Goal: Transaction & Acquisition: Book appointment/travel/reservation

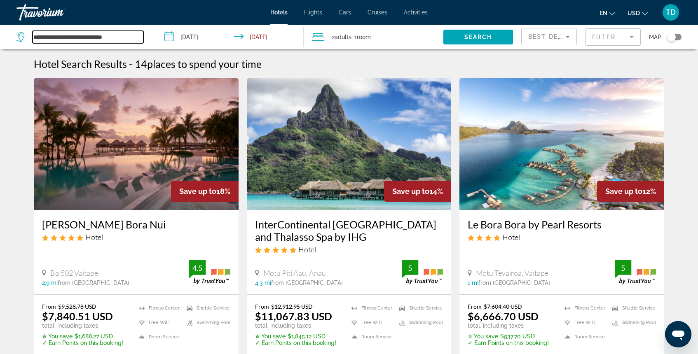
click at [124, 40] on input "**********" at bounding box center [88, 37] width 111 height 12
click at [22, 35] on icon "Search widget" at bounding box center [21, 37] width 10 height 10
click at [288, 13] on span "Hotels" at bounding box center [278, 12] width 17 height 7
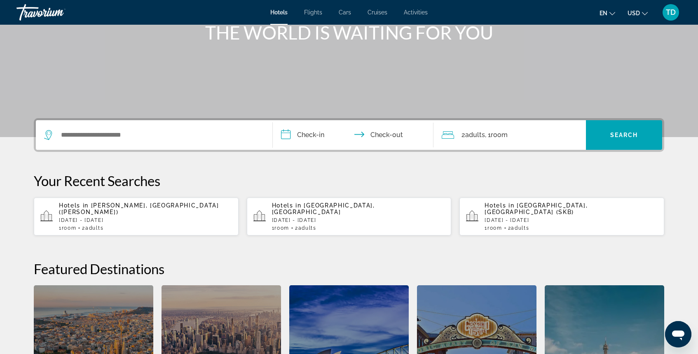
scroll to position [112, 0]
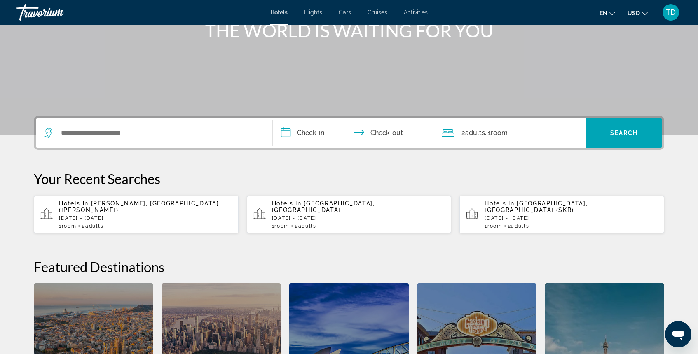
click at [517, 215] on p "[DATE] - [DATE]" at bounding box center [570, 218] width 173 height 6
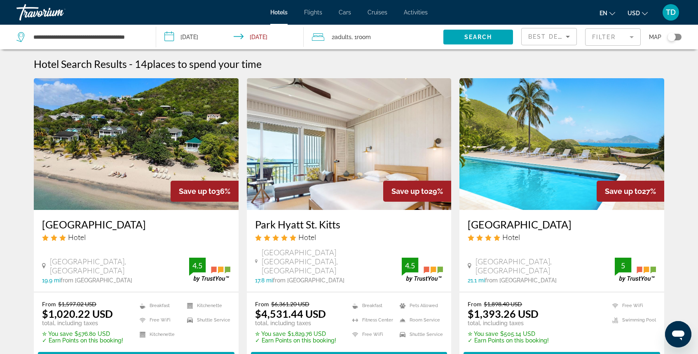
click at [346, 170] on img "Main content" at bounding box center [349, 144] width 205 height 132
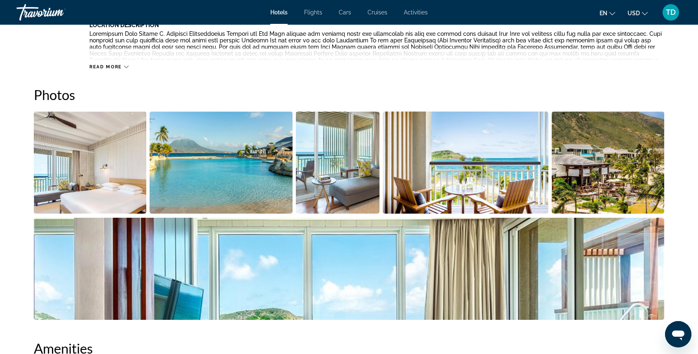
scroll to position [365, 0]
click at [355, 271] on img "Open full-screen image slider" at bounding box center [349, 269] width 630 height 102
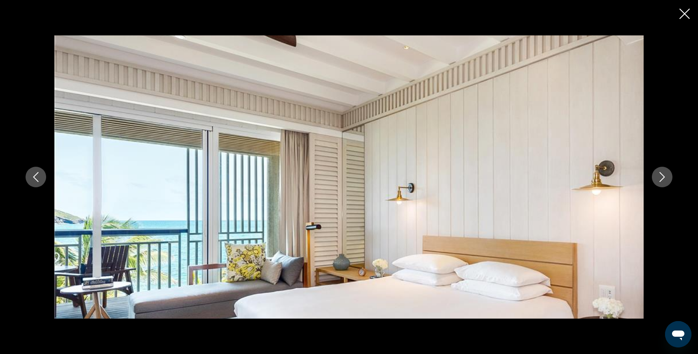
click at [658, 173] on icon "Next image" at bounding box center [662, 177] width 10 height 10
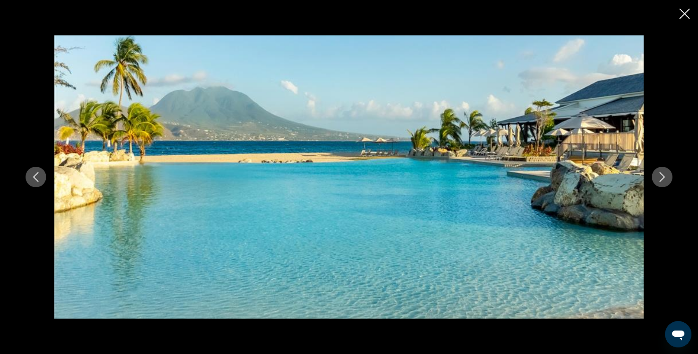
click at [658, 173] on icon "Next image" at bounding box center [662, 177] width 10 height 10
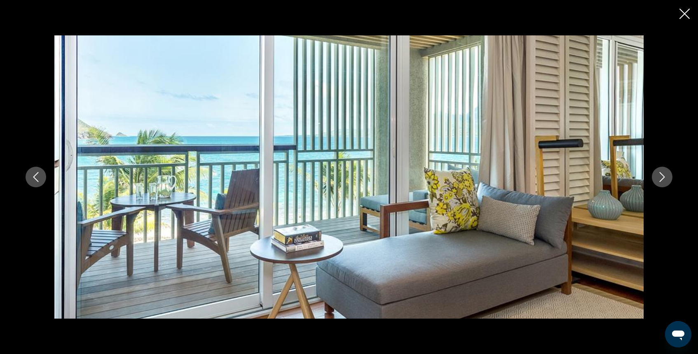
click at [658, 173] on icon "Next image" at bounding box center [662, 177] width 10 height 10
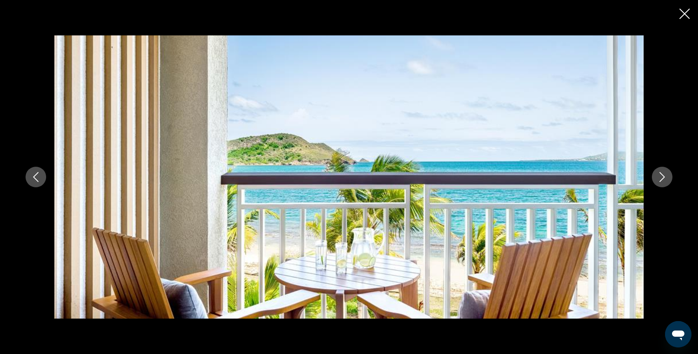
click at [658, 173] on icon "Next image" at bounding box center [662, 177] width 10 height 10
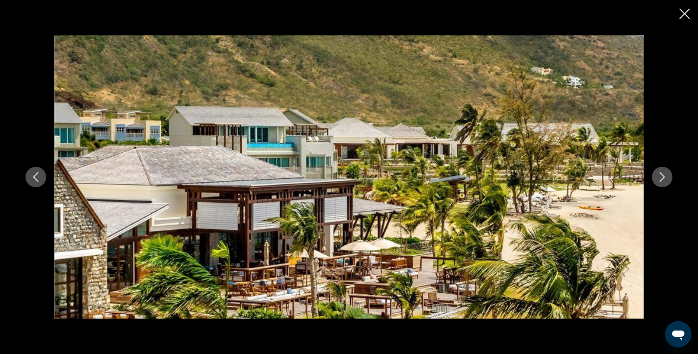
click at [658, 173] on icon "Next image" at bounding box center [662, 177] width 10 height 10
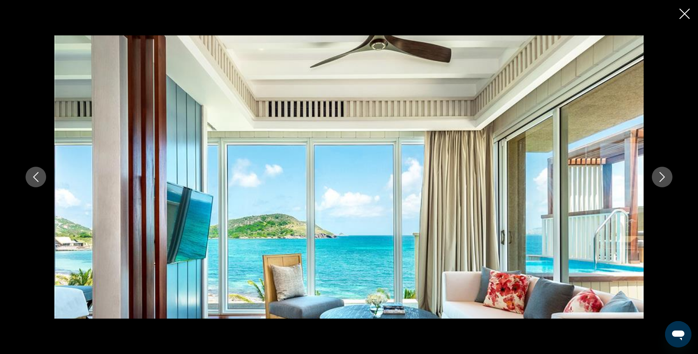
click at [658, 173] on icon "Next image" at bounding box center [662, 177] width 10 height 10
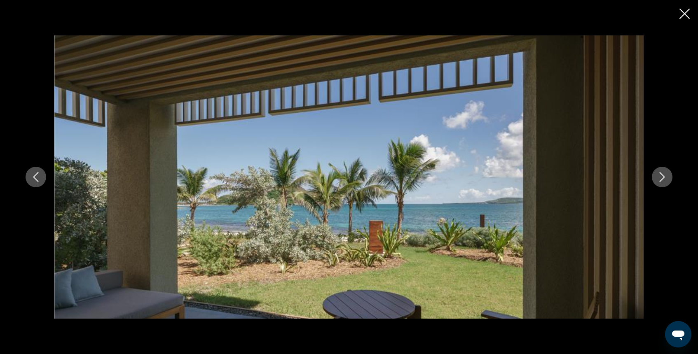
click at [658, 173] on icon "Next image" at bounding box center [662, 177] width 10 height 10
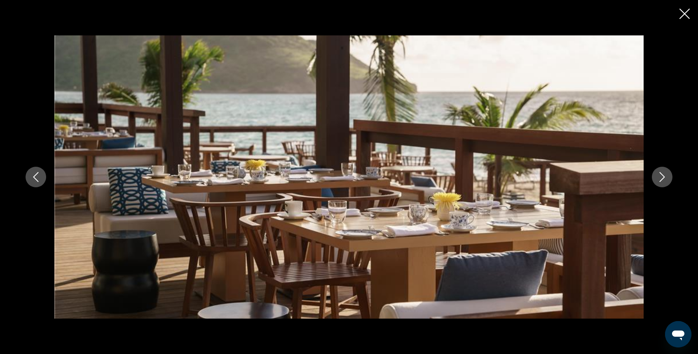
click at [658, 173] on icon "Next image" at bounding box center [662, 177] width 10 height 10
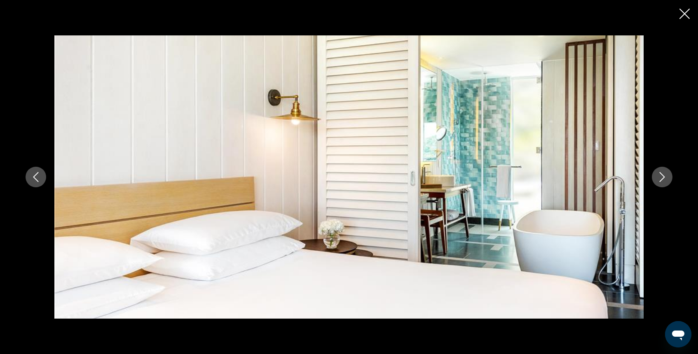
click at [658, 173] on icon "Next image" at bounding box center [662, 177] width 10 height 10
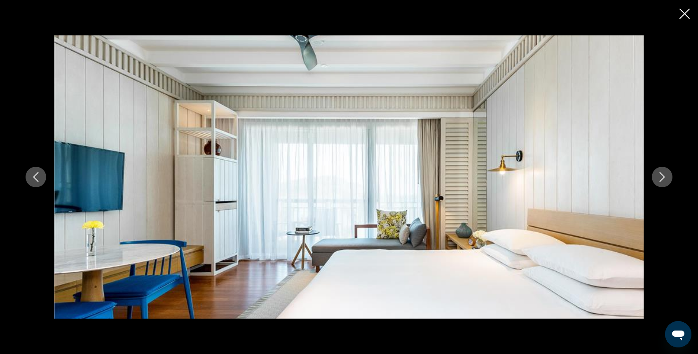
click at [658, 173] on icon "Next image" at bounding box center [662, 177] width 10 height 10
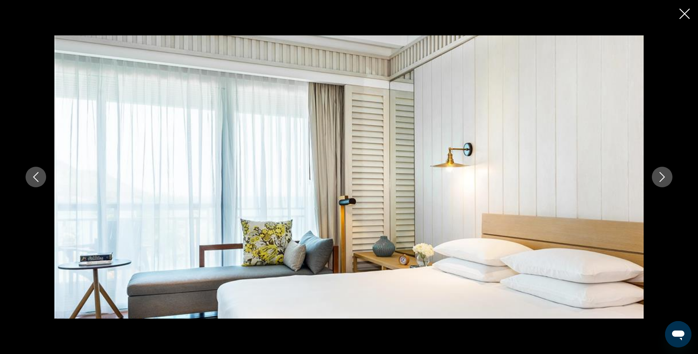
click at [658, 173] on icon "Next image" at bounding box center [662, 177] width 10 height 10
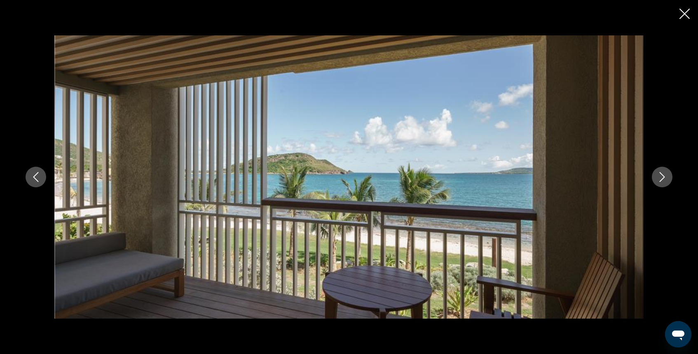
click at [658, 173] on icon "Next image" at bounding box center [662, 177] width 10 height 10
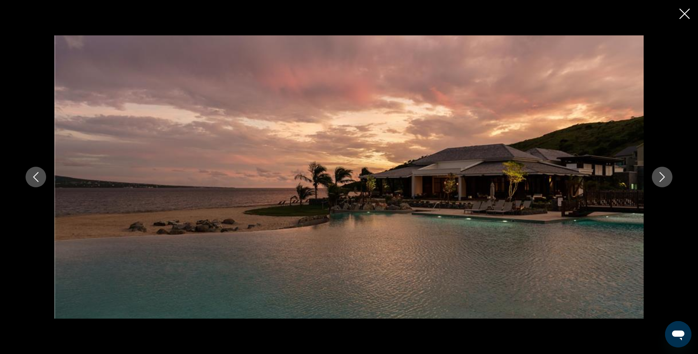
click at [658, 173] on icon "Next image" at bounding box center [662, 177] width 10 height 10
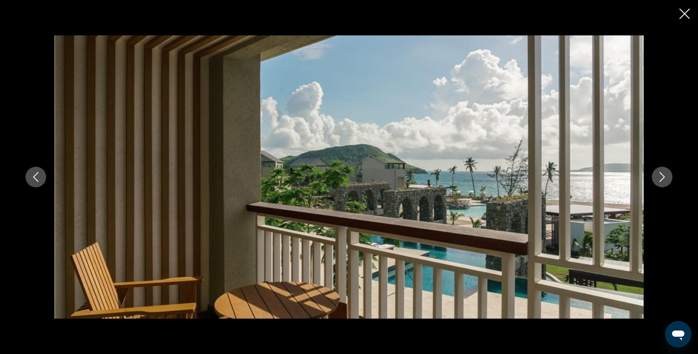
click at [685, 17] on icon "Close slideshow" at bounding box center [684, 14] width 10 height 10
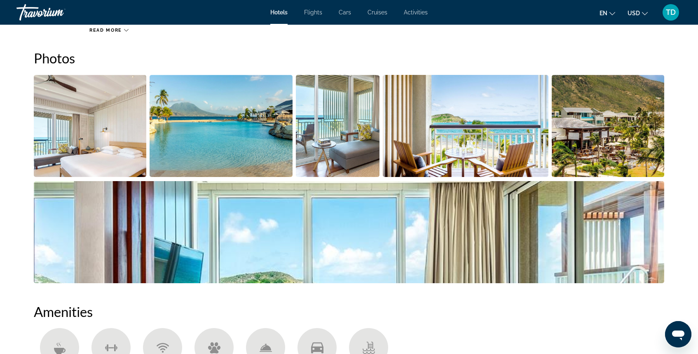
scroll to position [0, 0]
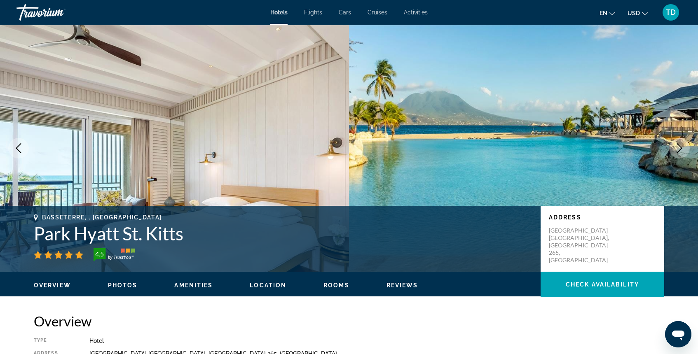
click at [201, 284] on span "Amenities" at bounding box center [193, 285] width 38 height 7
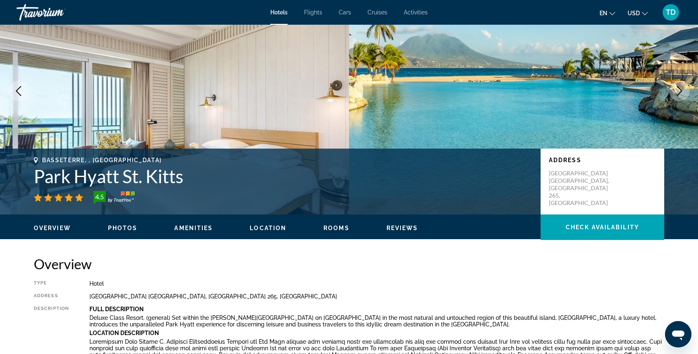
scroll to position [56, 0]
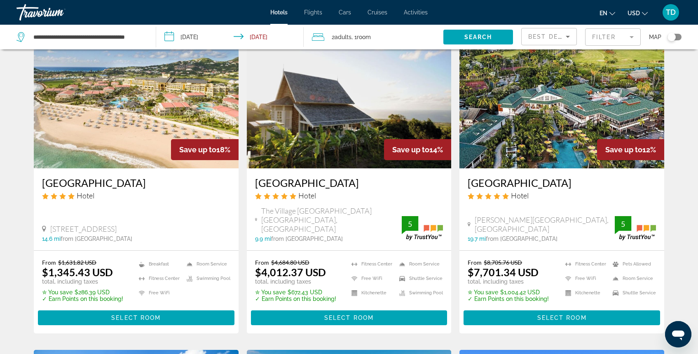
scroll to position [353, 0]
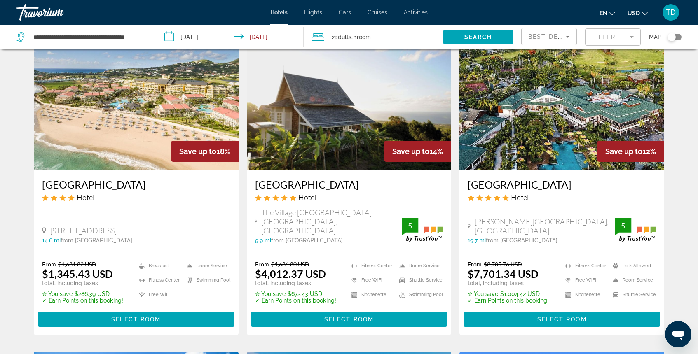
click at [510, 100] on img "Main content" at bounding box center [561, 104] width 205 height 132
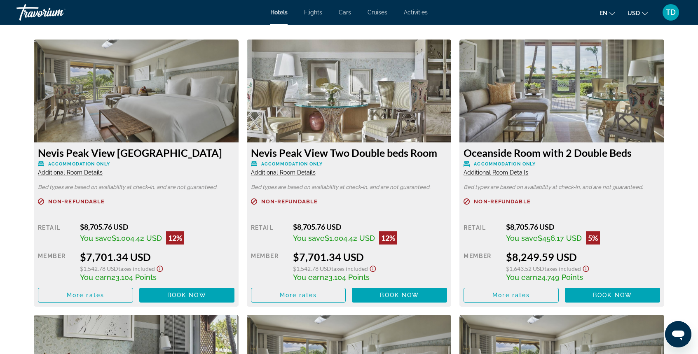
scroll to position [1117, 0]
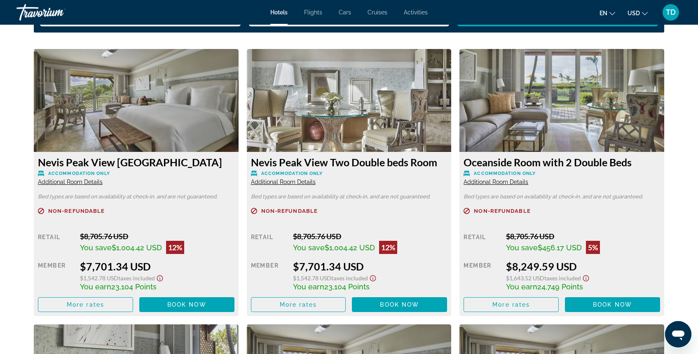
click at [143, 107] on img "Main content" at bounding box center [136, 100] width 205 height 103
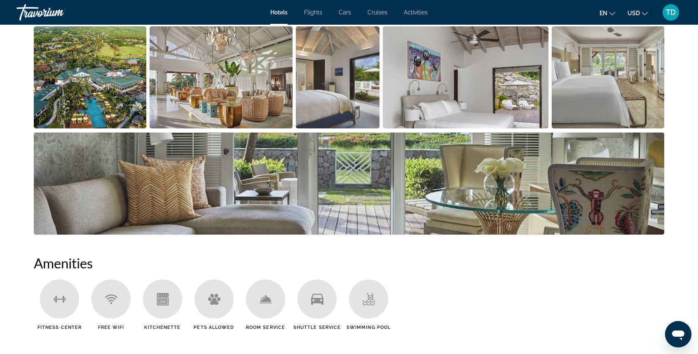
scroll to position [308, 0]
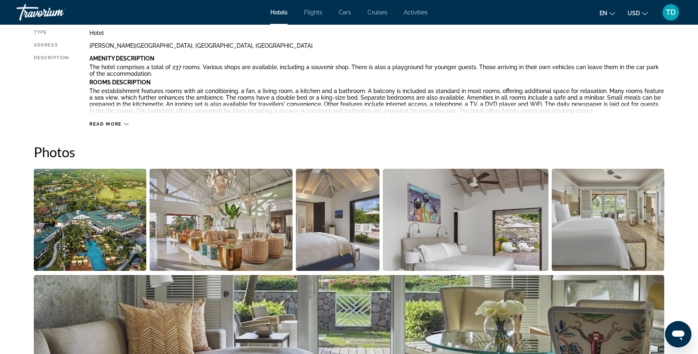
click at [228, 234] on img "Open full-screen image slider" at bounding box center [221, 220] width 143 height 102
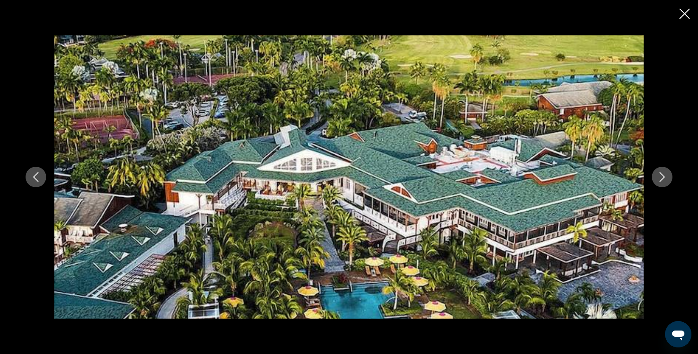
click at [660, 178] on icon "Next image" at bounding box center [662, 177] width 10 height 10
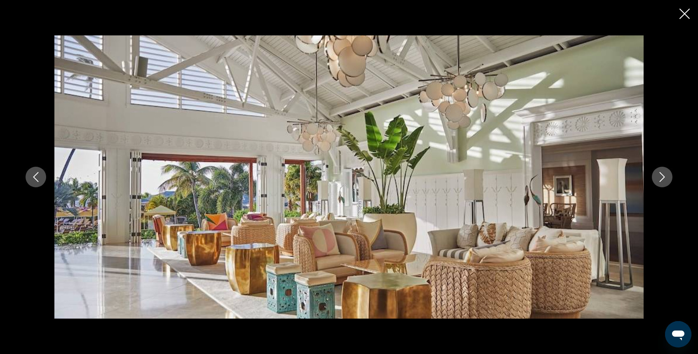
click at [660, 178] on icon "Next image" at bounding box center [662, 177] width 10 height 10
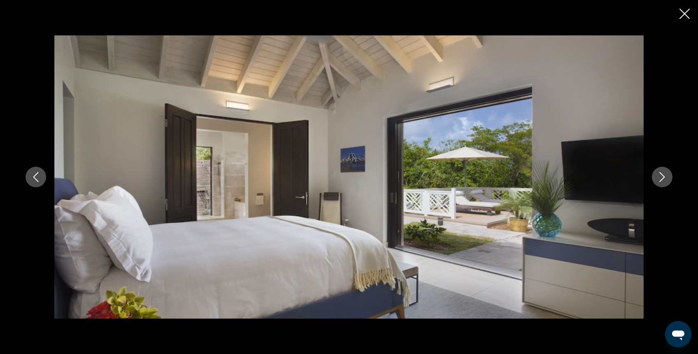
click at [660, 178] on icon "Next image" at bounding box center [662, 177] width 10 height 10
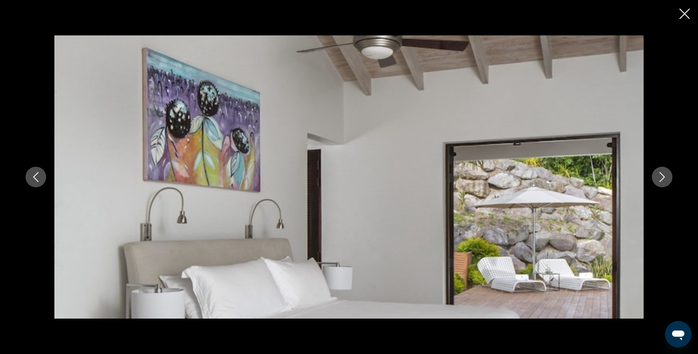
click at [660, 178] on icon "Next image" at bounding box center [662, 177] width 10 height 10
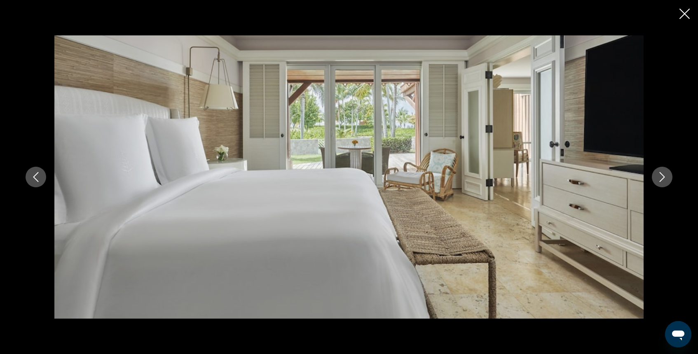
click at [660, 178] on icon "Next image" at bounding box center [662, 177] width 10 height 10
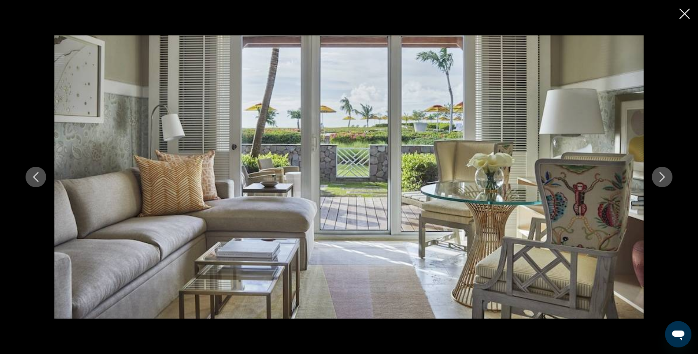
click at [660, 178] on icon "Next image" at bounding box center [662, 177] width 10 height 10
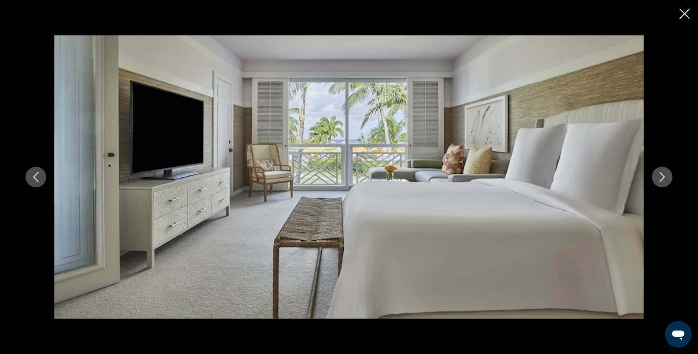
click at [660, 178] on icon "Next image" at bounding box center [662, 177] width 10 height 10
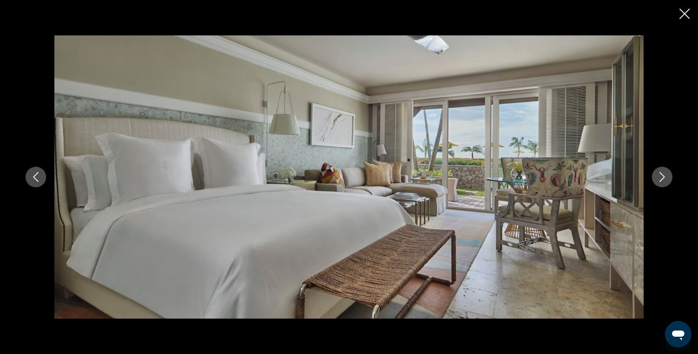
click at [660, 178] on icon "Next image" at bounding box center [662, 177] width 10 height 10
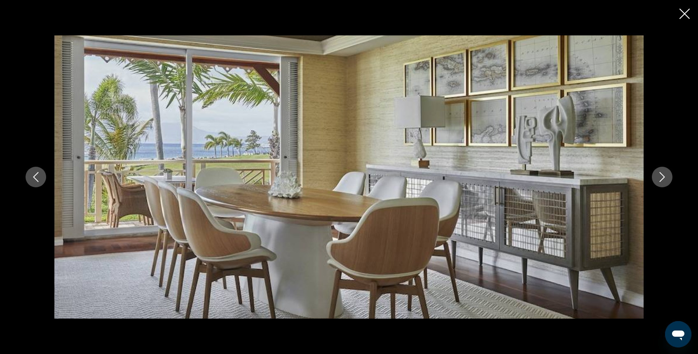
click at [660, 178] on icon "Next image" at bounding box center [662, 177] width 10 height 10
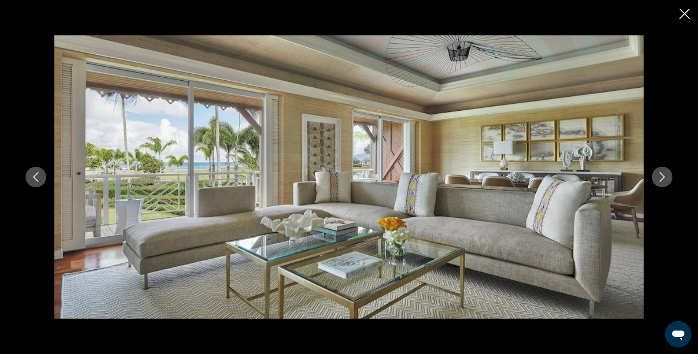
click at [660, 178] on icon "Next image" at bounding box center [662, 177] width 10 height 10
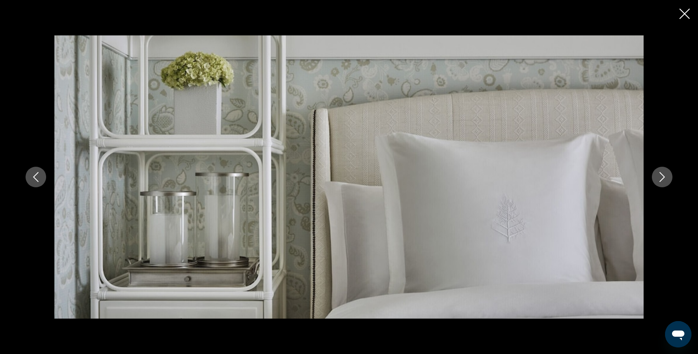
click at [660, 178] on icon "Next image" at bounding box center [662, 177] width 10 height 10
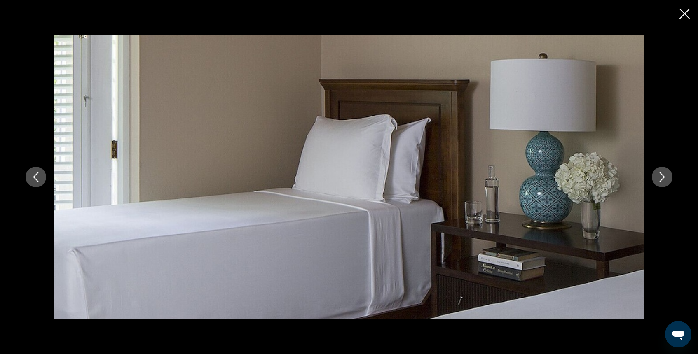
click at [660, 178] on icon "Next image" at bounding box center [662, 177] width 10 height 10
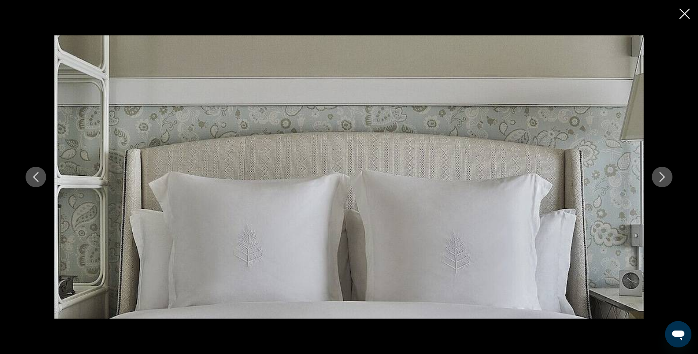
click at [660, 178] on icon "Next image" at bounding box center [662, 177] width 10 height 10
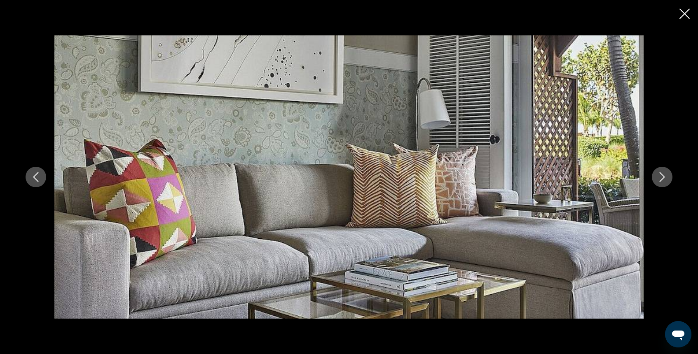
click at [660, 178] on icon "Next image" at bounding box center [662, 177] width 10 height 10
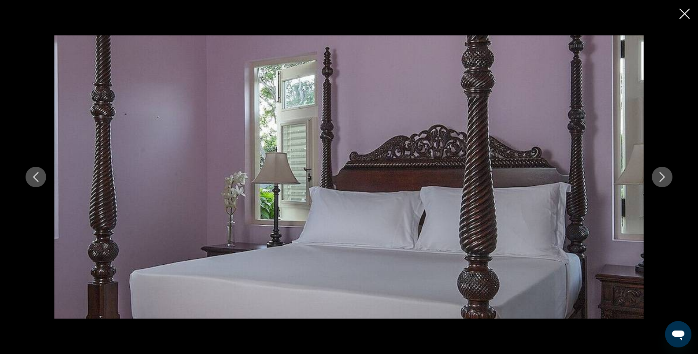
click at [660, 178] on icon "Next image" at bounding box center [662, 177] width 10 height 10
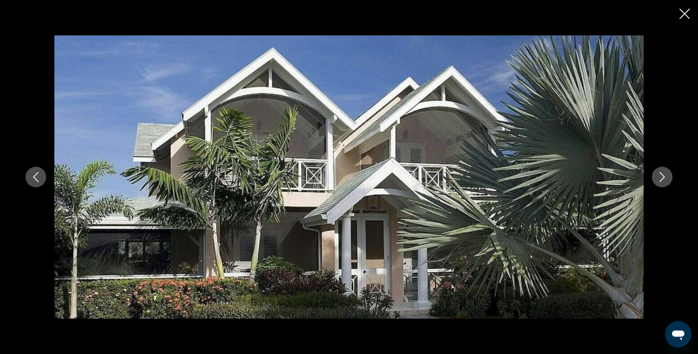
click at [660, 178] on icon "Next image" at bounding box center [662, 177] width 10 height 10
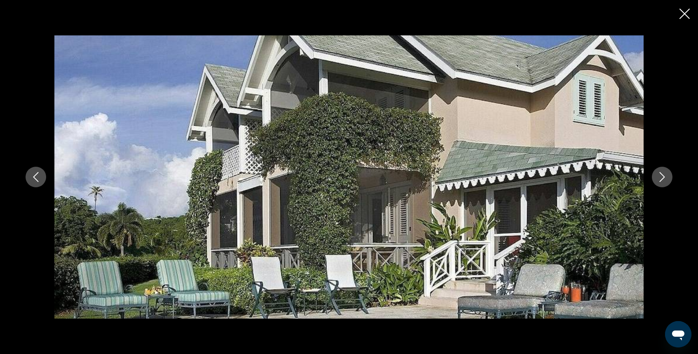
click at [660, 178] on icon "Next image" at bounding box center [662, 177] width 10 height 10
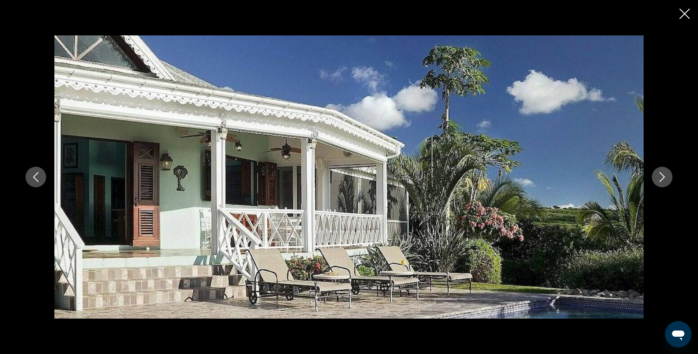
click at [660, 178] on icon "Next image" at bounding box center [662, 177] width 10 height 10
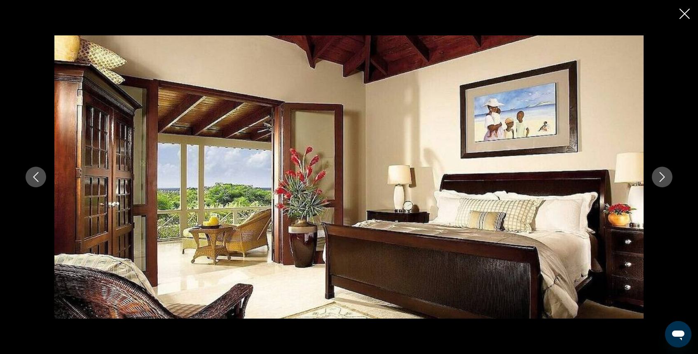
click at [660, 178] on icon "Next image" at bounding box center [662, 177] width 10 height 10
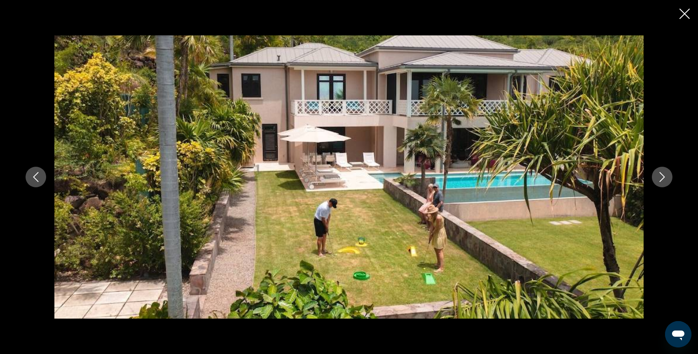
click at [660, 178] on icon "Next image" at bounding box center [662, 177] width 10 height 10
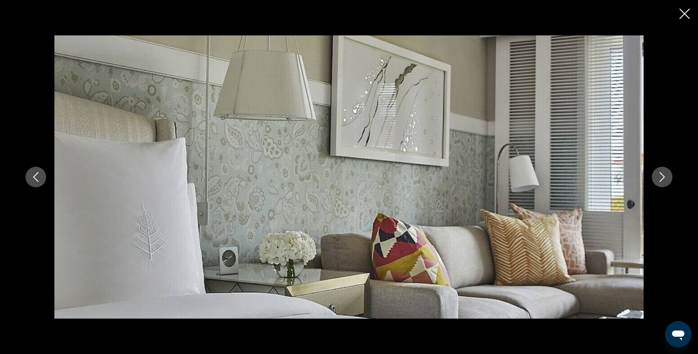
click at [660, 178] on icon "Next image" at bounding box center [662, 177] width 10 height 10
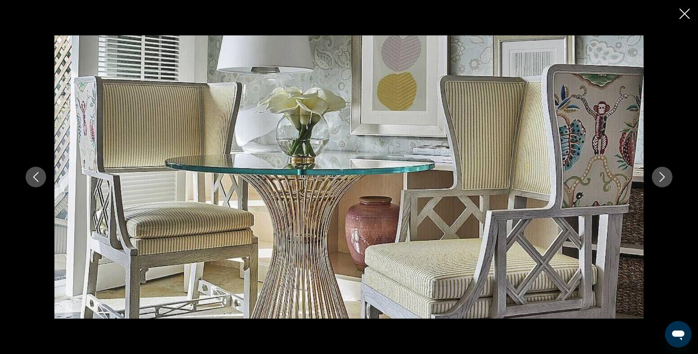
click at [660, 178] on icon "Next image" at bounding box center [662, 177] width 10 height 10
